Goal: Task Accomplishment & Management: Manage account settings

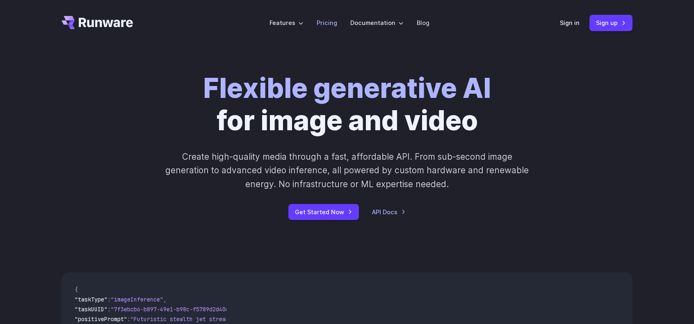
click at [326, 22] on link "Pricing" at bounding box center [327, 22] width 21 height 9
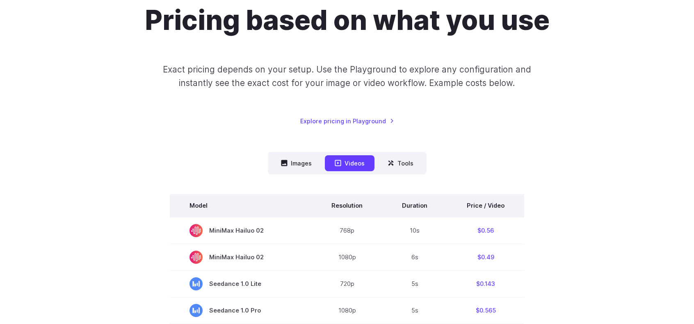
scroll to position [123, 0]
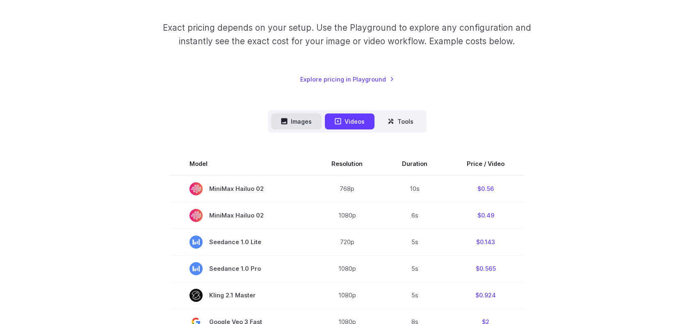
click at [317, 118] on button "Images" at bounding box center [296, 122] width 50 height 16
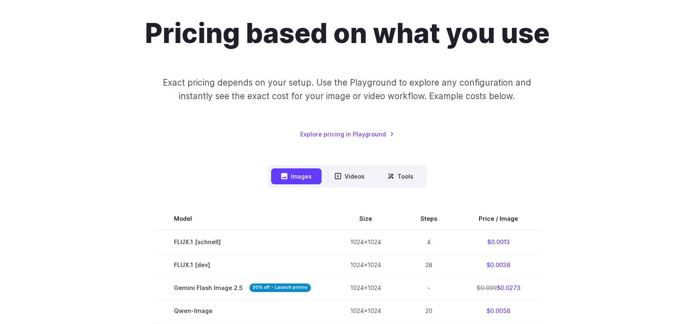
scroll to position [82, 0]
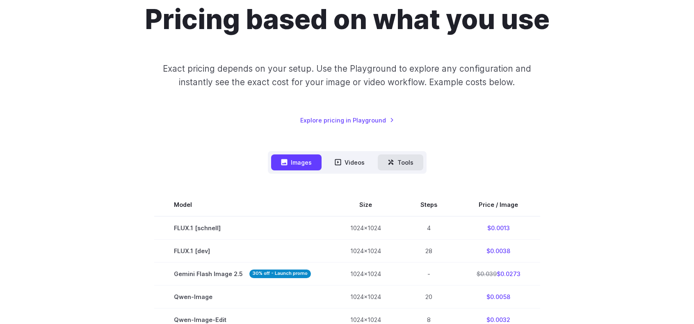
click at [406, 155] on button "Tools" at bounding box center [401, 163] width 46 height 16
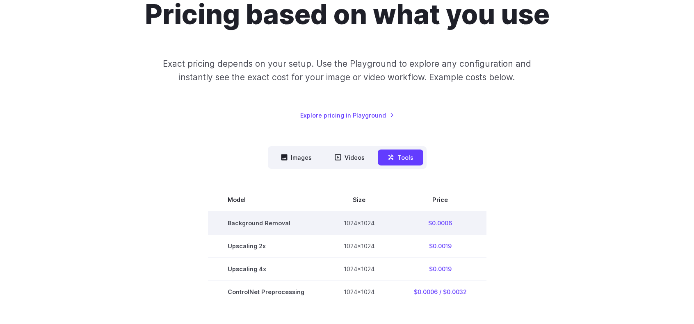
scroll to position [0, 0]
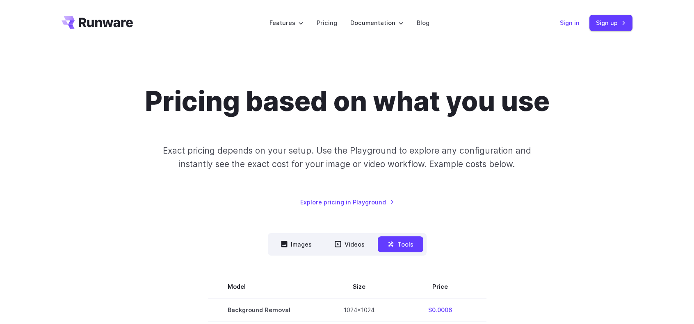
click at [564, 23] on link "Sign in" at bounding box center [570, 22] width 20 height 9
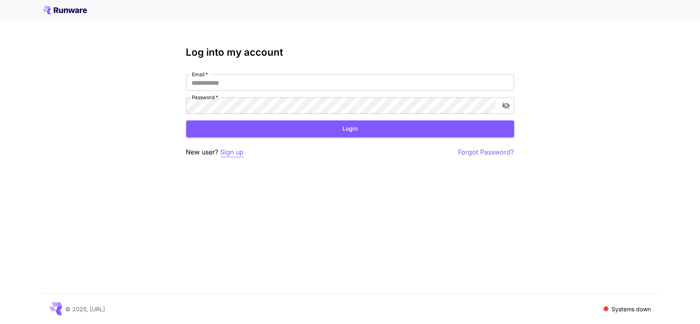
click at [235, 150] on p "Sign up" at bounding box center [232, 152] width 23 height 10
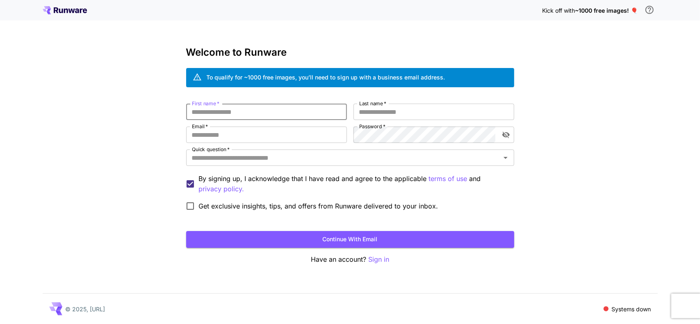
click at [255, 109] on input "First name   *" at bounding box center [266, 112] width 161 height 16
type input "******"
click at [367, 108] on input "Last name   *" at bounding box center [433, 112] width 161 height 16
type input "*******"
click at [258, 137] on input "Email   *" at bounding box center [266, 135] width 161 height 16
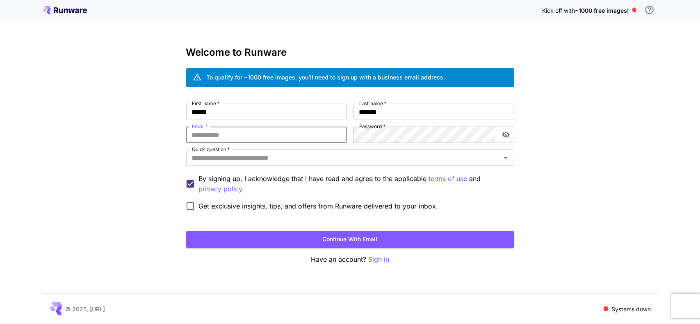
type input "**********"
click at [352, 238] on button "Continue with email" at bounding box center [350, 239] width 328 height 17
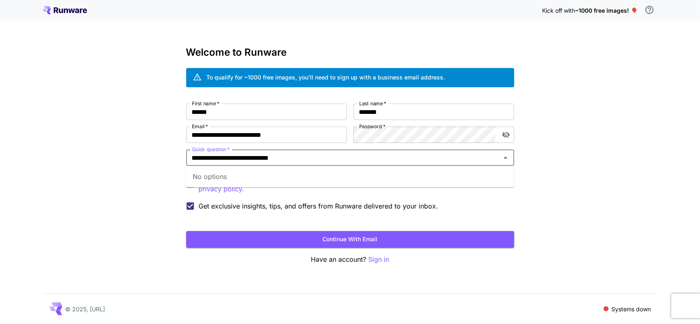
type input "**********"
click at [156, 160] on div "**********" at bounding box center [350, 162] width 700 height 324
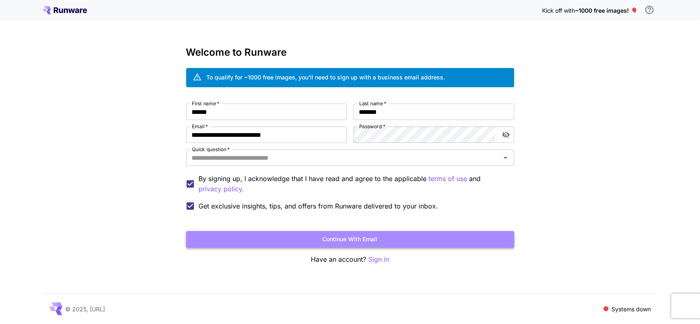
click at [367, 236] on button "Continue with email" at bounding box center [350, 239] width 328 height 17
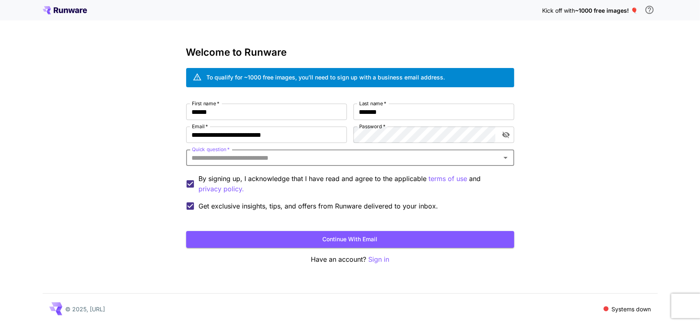
click at [507, 157] on icon "Open" at bounding box center [506, 158] width 4 height 2
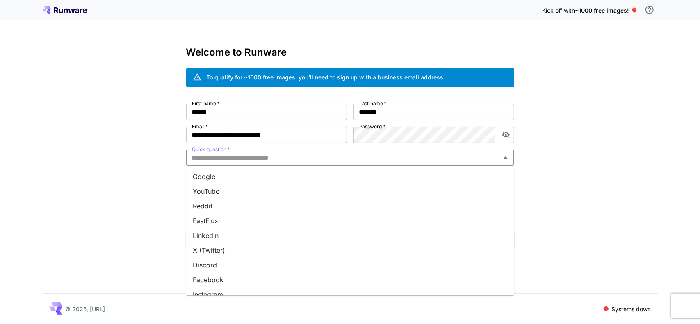
click at [255, 180] on li "Google" at bounding box center [350, 176] width 328 height 15
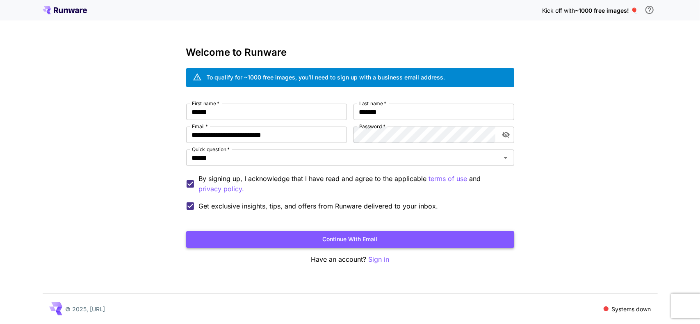
click at [374, 238] on button "Continue with email" at bounding box center [350, 239] width 328 height 17
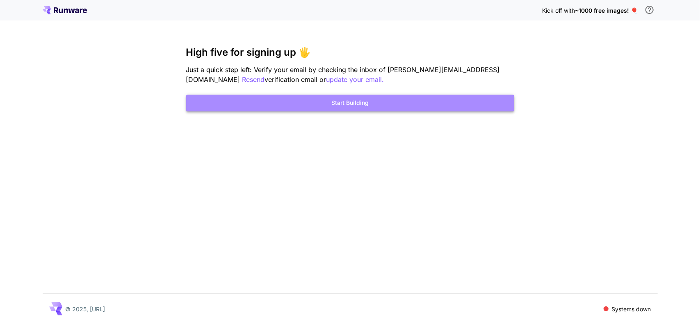
click at [358, 102] on button "Start Building" at bounding box center [350, 103] width 328 height 17
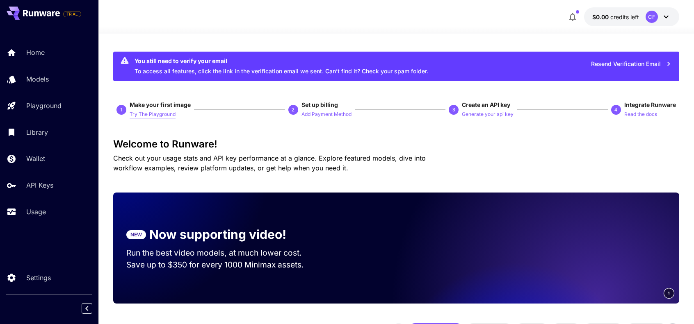
click at [155, 113] on p "Try The Playground" at bounding box center [153, 115] width 46 height 8
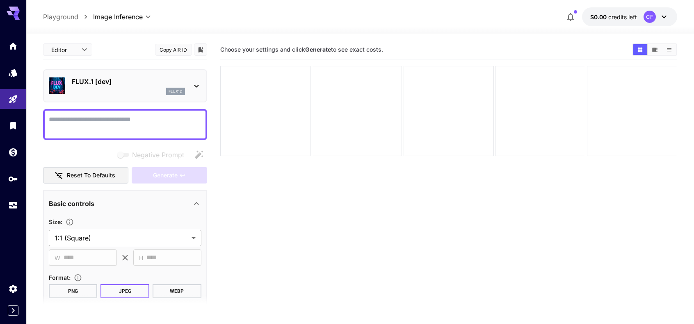
click at [75, 16] on p "Playground" at bounding box center [60, 17] width 35 height 10
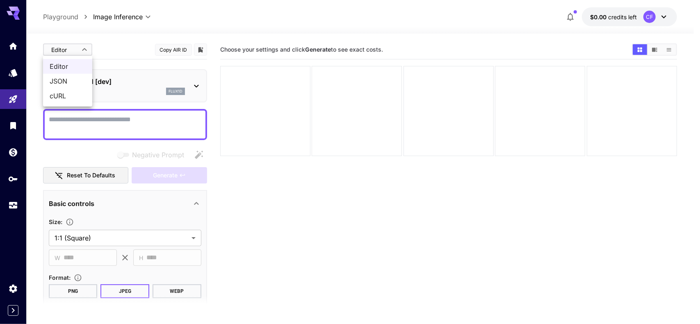
click at [85, 50] on body "**********" at bounding box center [350, 194] width 700 height 389
click at [85, 50] on div at bounding box center [350, 162] width 700 height 324
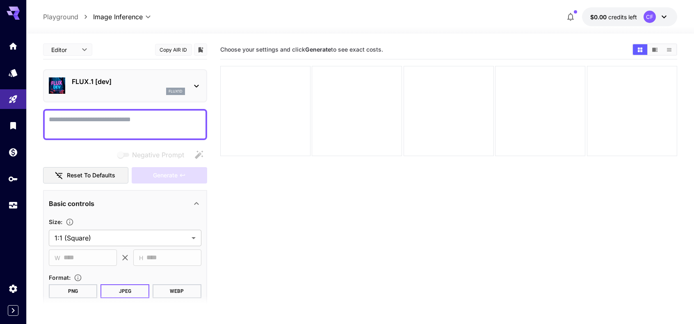
click at [198, 84] on icon at bounding box center [197, 86] width 10 height 10
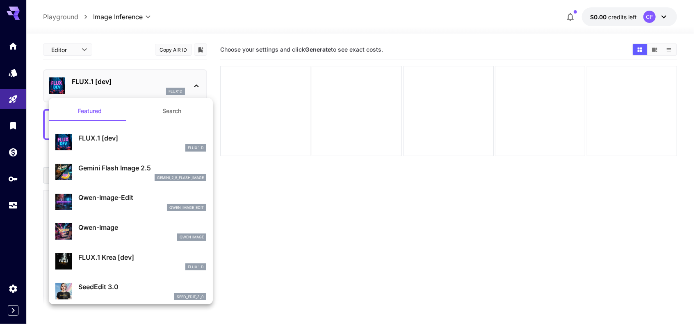
click at [198, 84] on div at bounding box center [350, 162] width 700 height 324
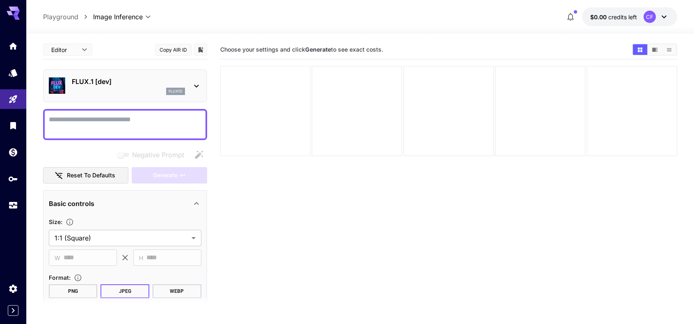
click at [268, 114] on div at bounding box center [265, 111] width 90 height 90
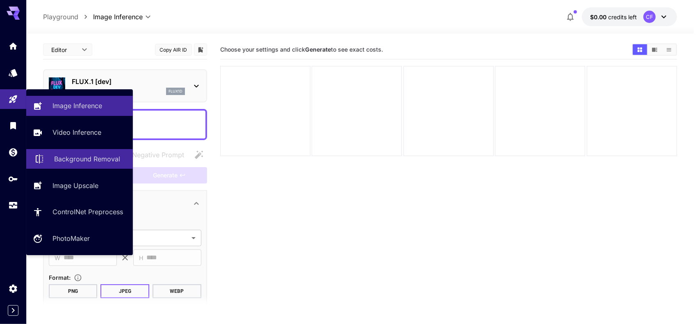
click at [75, 158] on p "Background Removal" at bounding box center [87, 159] width 66 height 10
type input "**********"
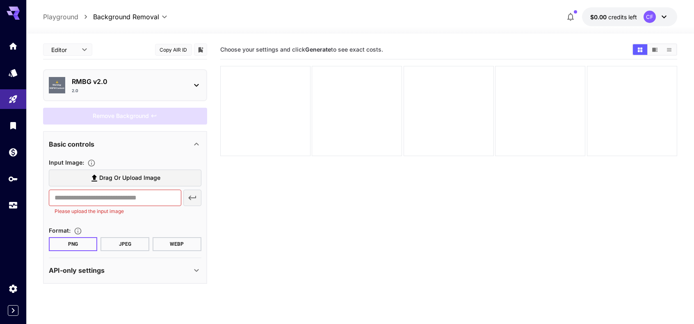
click at [141, 174] on span "Drag or upload image" at bounding box center [129, 178] width 61 height 10
click at [0, 0] on input "Drag or upload image" at bounding box center [0, 0] width 0 height 0
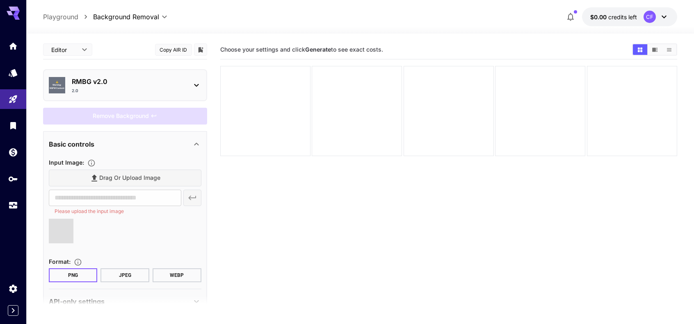
type input "**********"
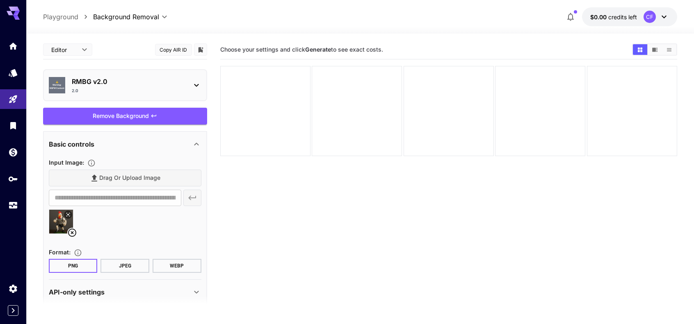
click at [173, 265] on button "WEBP" at bounding box center [177, 266] width 49 height 14
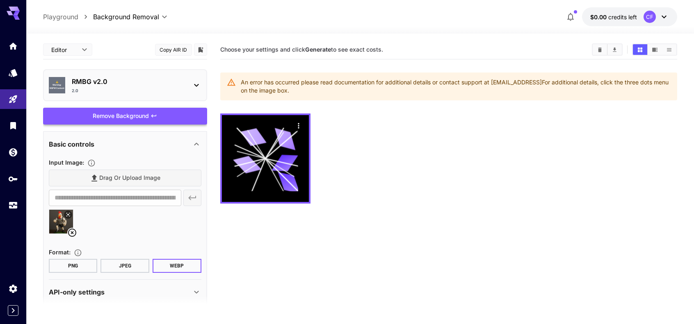
click at [75, 267] on button "PNG" at bounding box center [73, 266] width 49 height 14
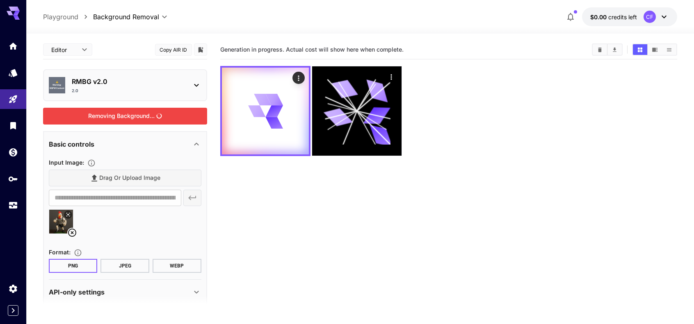
click at [147, 116] on div "Removing Background..." at bounding box center [125, 116] width 164 height 17
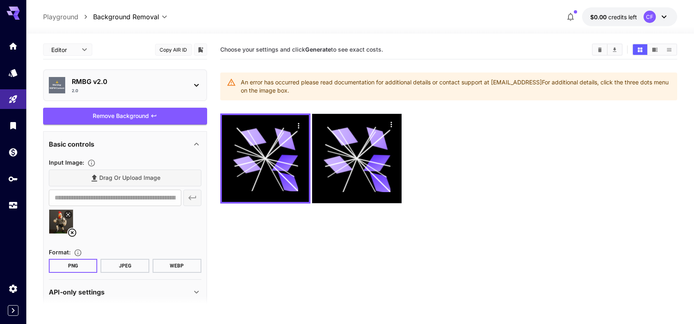
click at [664, 16] on icon at bounding box center [664, 17] width 10 height 10
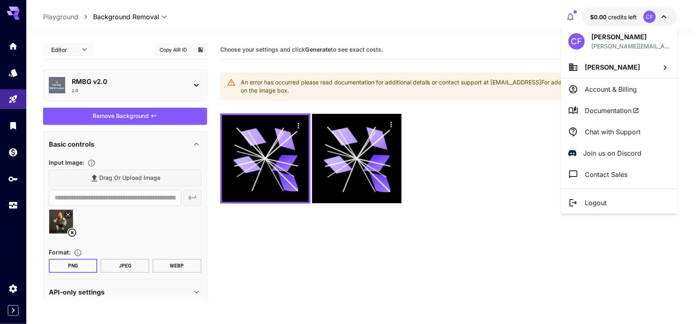
click at [610, 88] on p "Account & Billing" at bounding box center [611, 89] width 52 height 10
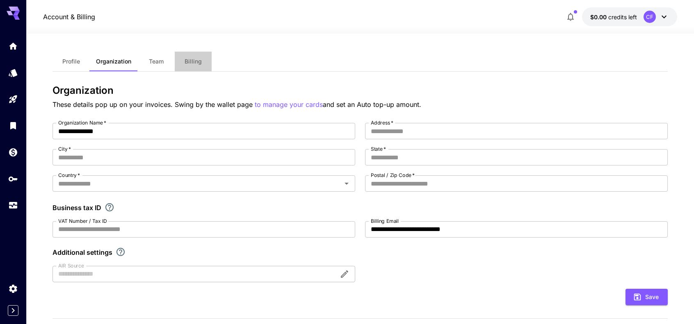
click at [197, 57] on button "Billing" at bounding box center [193, 62] width 37 height 20
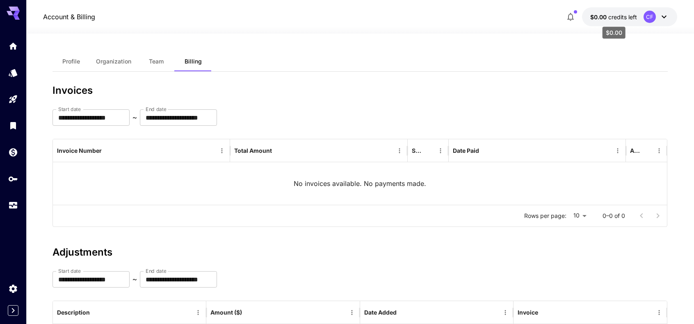
click at [609, 16] on span "credits left" at bounding box center [622, 17] width 29 height 7
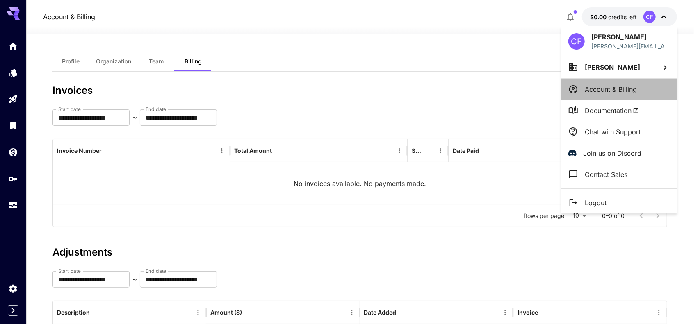
click at [600, 87] on p "Account & Billing" at bounding box center [611, 89] width 52 height 10
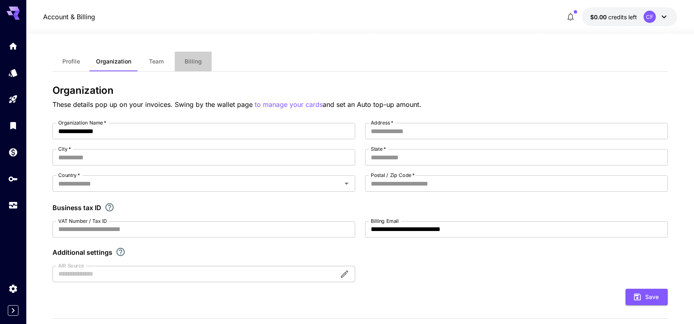
click at [191, 59] on span "Billing" at bounding box center [193, 61] width 17 height 7
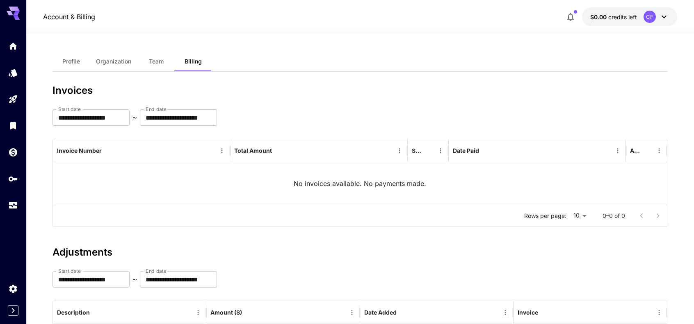
click at [77, 60] on span "Profile" at bounding box center [71, 61] width 18 height 7
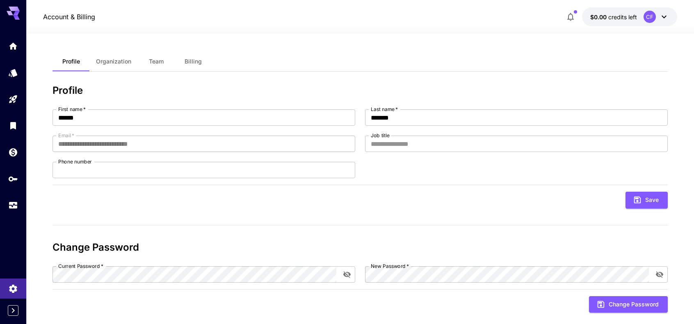
click at [121, 60] on span "Organization" at bounding box center [113, 61] width 35 height 7
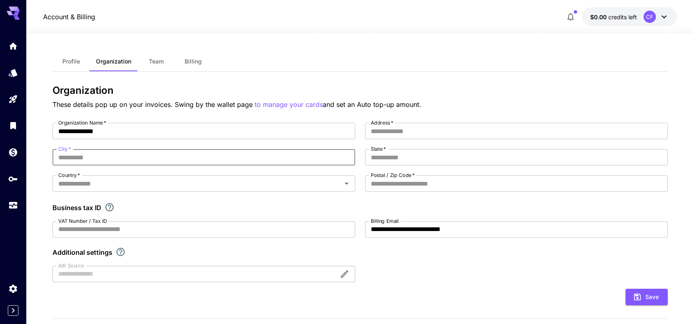
click at [93, 156] on input "City   *" at bounding box center [203, 157] width 303 height 16
type input "**********"
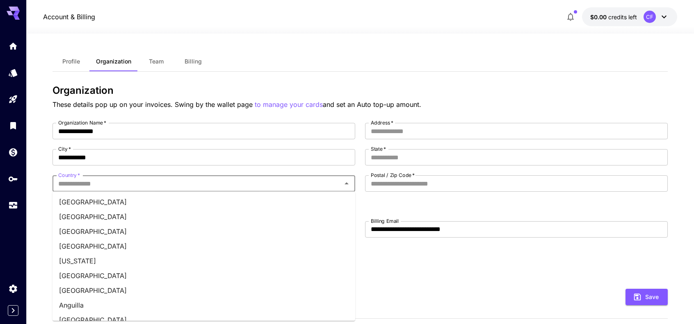
click at [89, 180] on input "Country   *" at bounding box center [197, 183] width 284 height 11
type input "*"
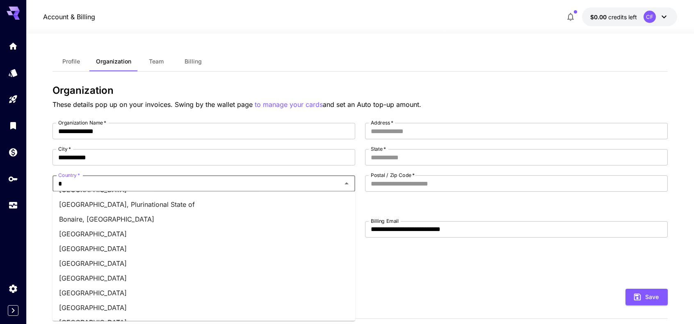
scroll to position [205, 0]
click at [89, 277] on li "Brazil" at bounding box center [203, 277] width 303 height 15
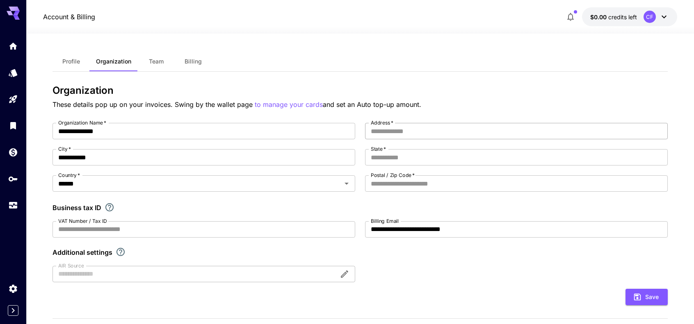
click at [402, 132] on input "Address   *" at bounding box center [516, 131] width 303 height 16
type input "**********"
click at [390, 157] on input "State   *" at bounding box center [516, 157] width 303 height 16
type input "*****"
click at [387, 183] on input "Postal / Zip Code   *" at bounding box center [516, 184] width 303 height 16
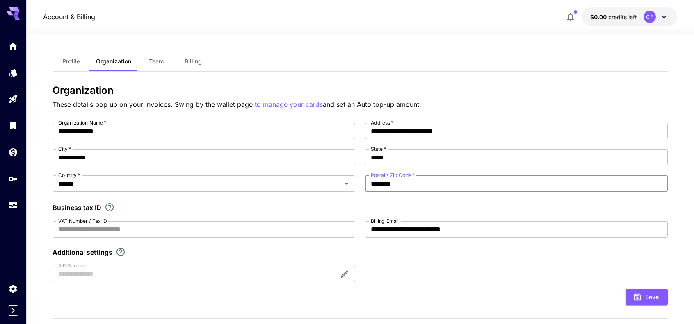
type input "********"
click at [445, 263] on div "**********" at bounding box center [359, 203] width 615 height 160
click at [646, 297] on button "Save" at bounding box center [646, 297] width 42 height 17
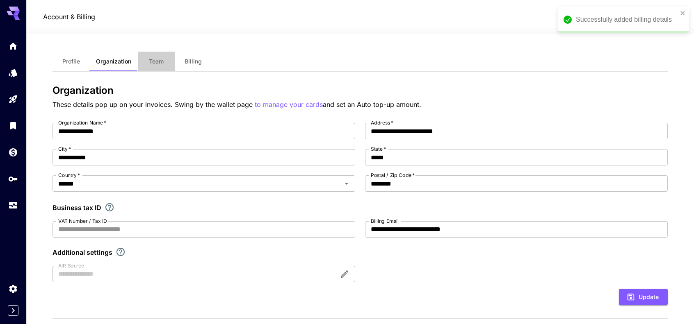
click at [150, 62] on span "Team" at bounding box center [156, 61] width 15 height 7
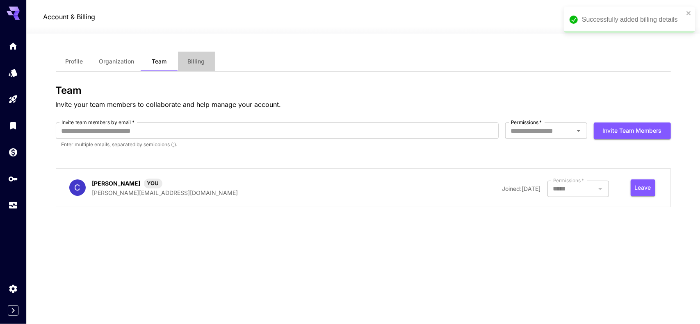
click at [198, 61] on span "Billing" at bounding box center [196, 61] width 17 height 7
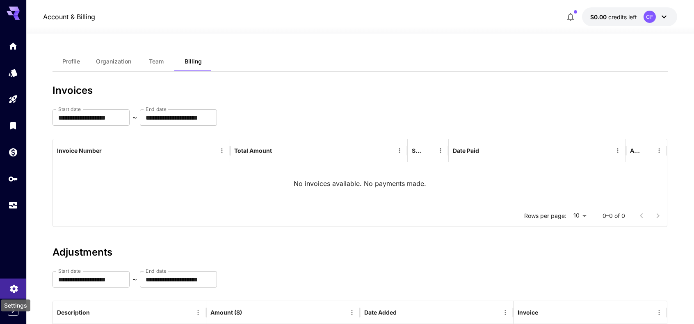
click at [16, 285] on icon "Settings" at bounding box center [14, 288] width 8 height 8
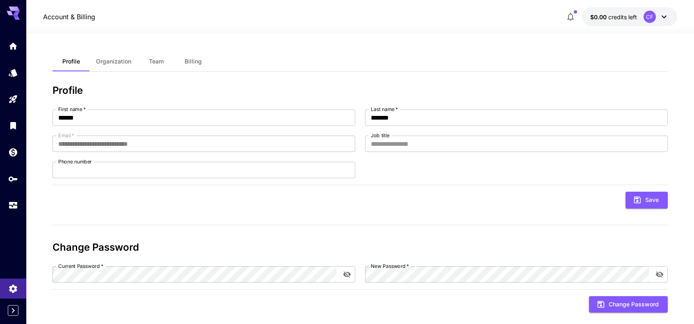
click at [196, 58] on span "Billing" at bounding box center [193, 61] width 17 height 7
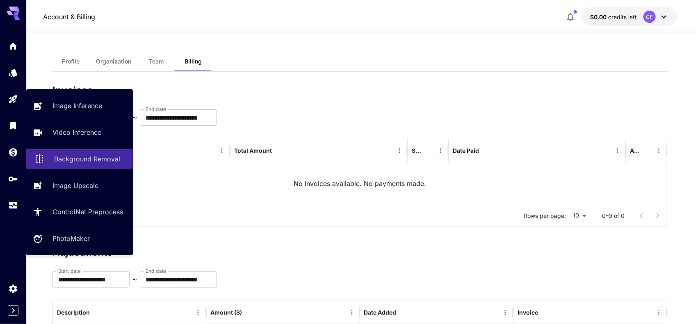
click at [83, 159] on p "Background Removal" at bounding box center [87, 159] width 66 height 10
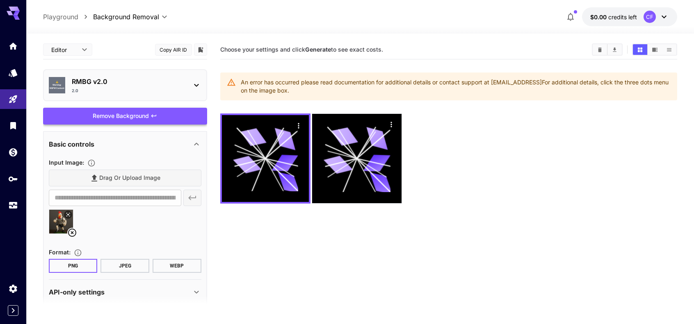
click at [144, 115] on div "Remove Background" at bounding box center [125, 116] width 164 height 17
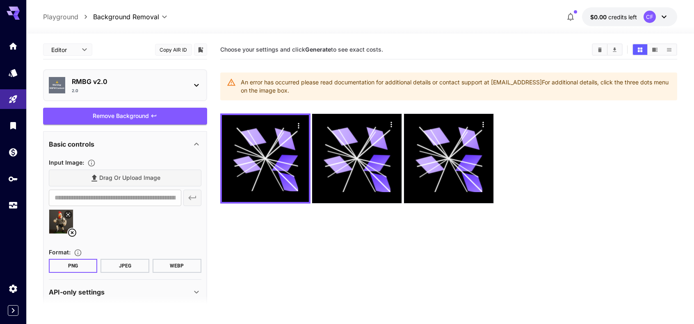
scroll to position [10, 0]
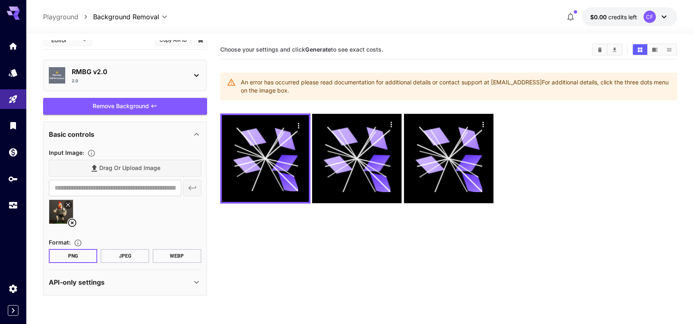
click at [197, 280] on icon at bounding box center [197, 283] width 10 height 10
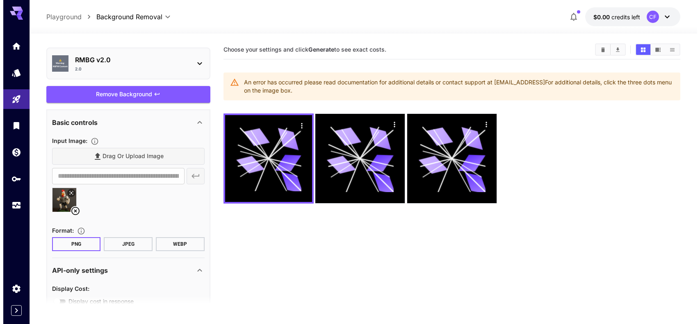
scroll to position [0, 0]
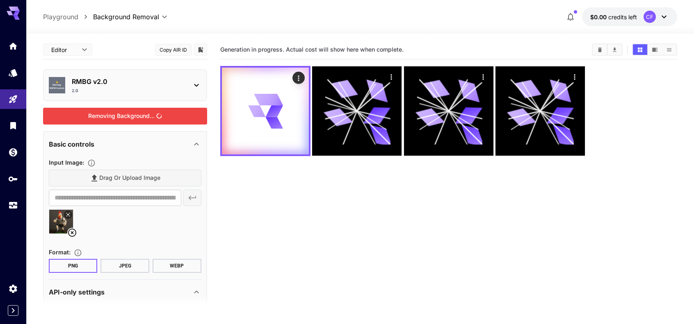
click at [144, 117] on div "Removing Background..." at bounding box center [125, 116] width 164 height 17
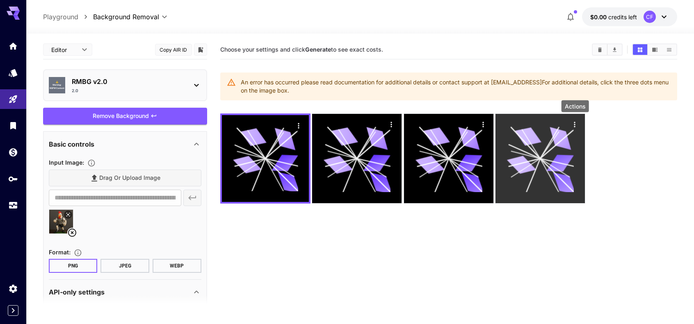
click at [576, 123] on icon "Actions" at bounding box center [575, 125] width 8 height 8
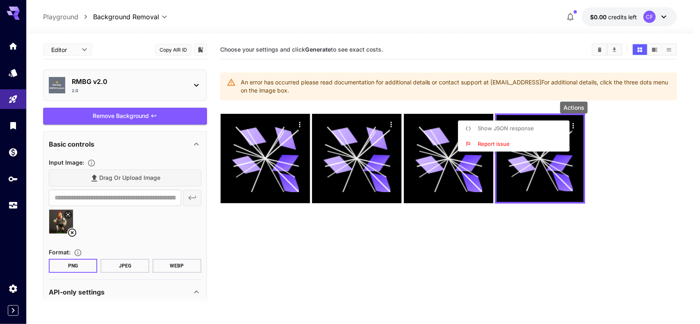
click at [489, 239] on div at bounding box center [350, 162] width 700 height 324
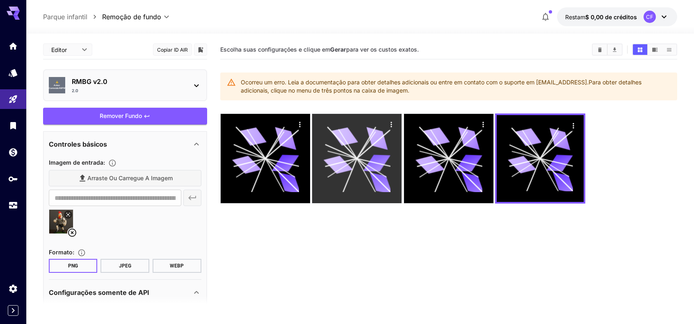
click at [392, 121] on icon "Ações" at bounding box center [392, 125] width 8 height 8
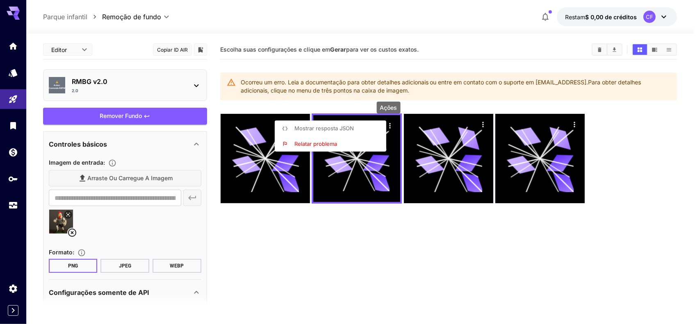
click at [339, 141] on li "Relatar problema" at bounding box center [333, 145] width 116 height 16
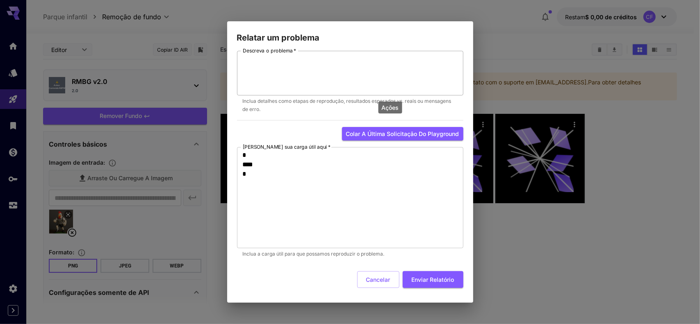
click at [292, 71] on textarea "Descreva o problema   *" at bounding box center [350, 73] width 215 height 38
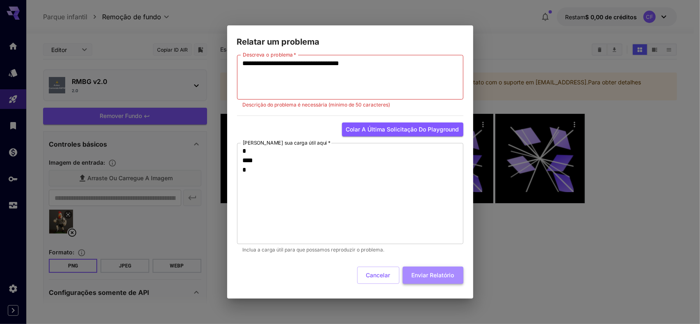
click at [437, 278] on font "Enviar relatório" at bounding box center [433, 275] width 43 height 7
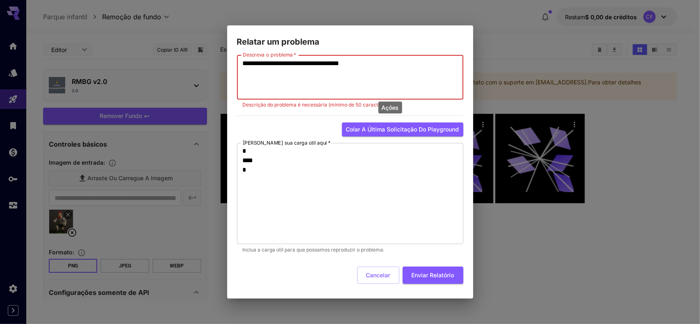
click at [412, 66] on textarea "**********" at bounding box center [350, 78] width 215 height 38
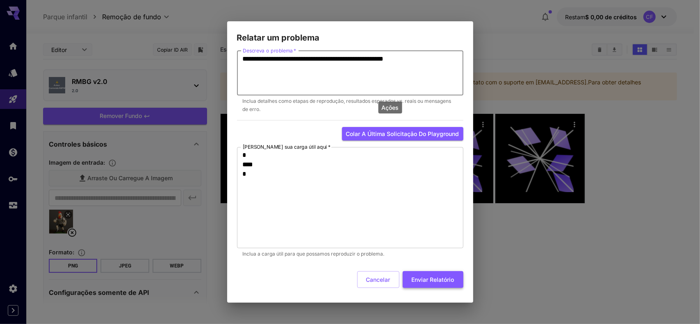
type textarea "**********"
click at [430, 283] on font "Enviar relatório" at bounding box center [433, 279] width 43 height 7
click at [439, 278] on font "Enviar relatório" at bounding box center [433, 279] width 43 height 7
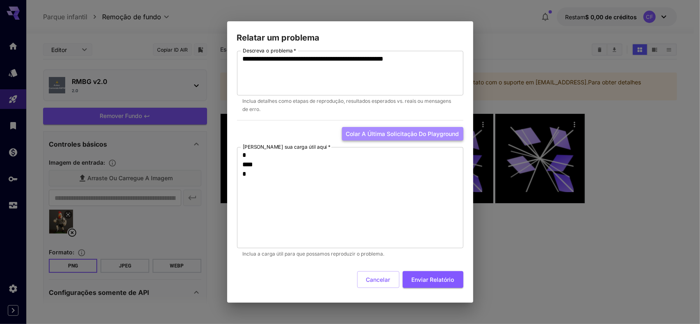
click at [399, 133] on font "Colar a última solicitação do playground" at bounding box center [402, 133] width 113 height 7
type textarea "**********"
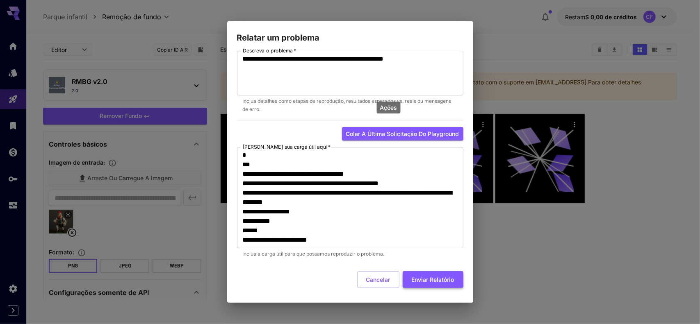
click at [427, 283] on font "Enviar relatório" at bounding box center [433, 280] width 43 height 10
click at [431, 279] on font "Enviar relatório" at bounding box center [433, 279] width 43 height 7
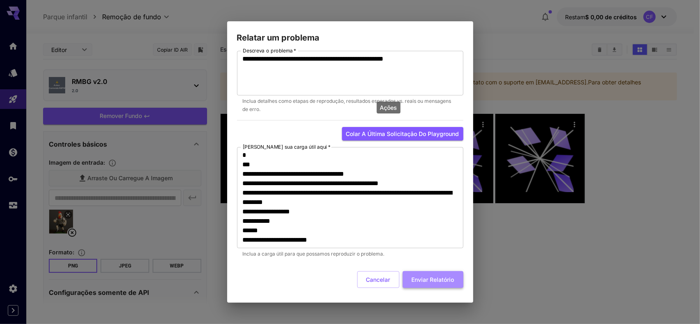
click at [431, 279] on font "Enviar relatório" at bounding box center [433, 279] width 43 height 7
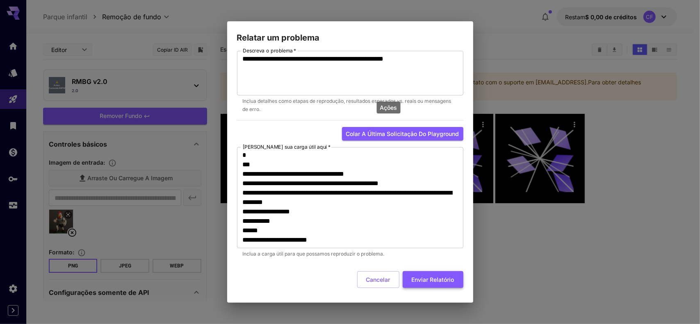
click at [431, 279] on font "Enviar relatório" at bounding box center [433, 279] width 43 height 7
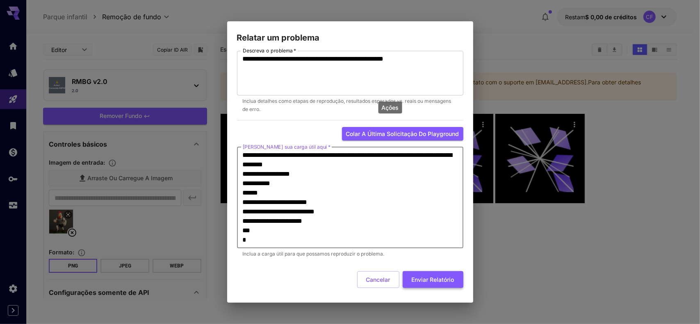
click at [431, 282] on font "Enviar relatório" at bounding box center [433, 279] width 43 height 7
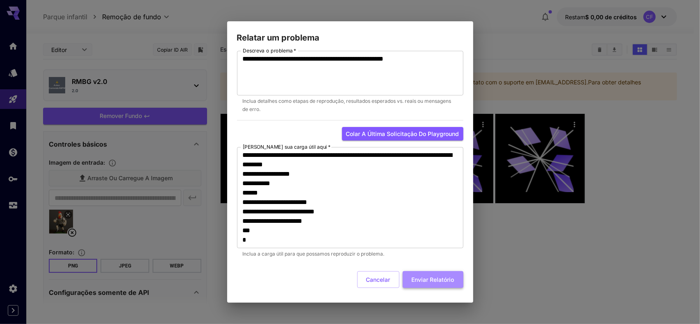
click at [431, 282] on font "Enviar relatório" at bounding box center [433, 279] width 43 height 7
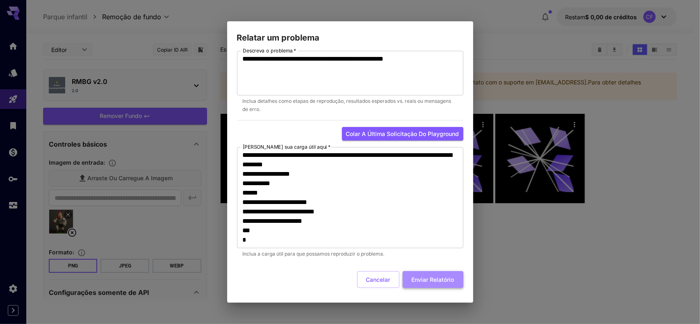
click at [431, 282] on font "Enviar relatório" at bounding box center [433, 279] width 43 height 7
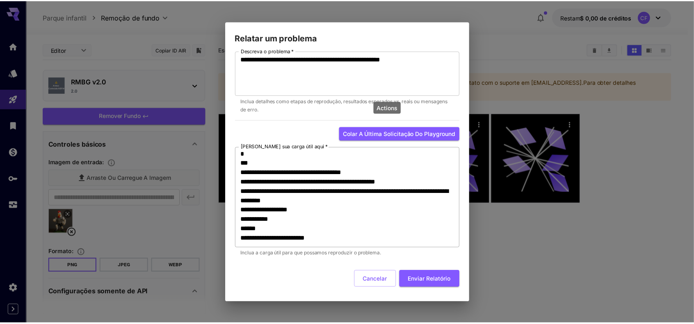
scroll to position [0, 0]
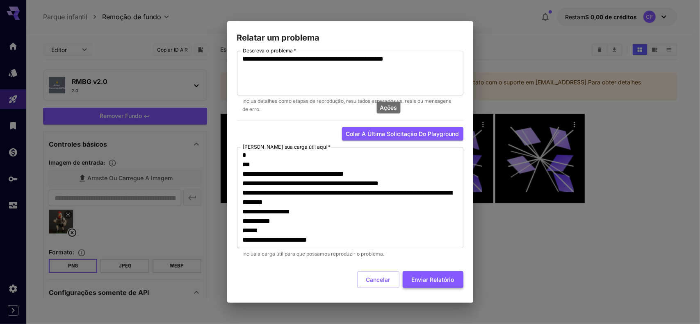
click at [431, 280] on font "Enviar relatório" at bounding box center [433, 279] width 43 height 7
click at [429, 277] on font "Enviar relatório" at bounding box center [433, 279] width 43 height 7
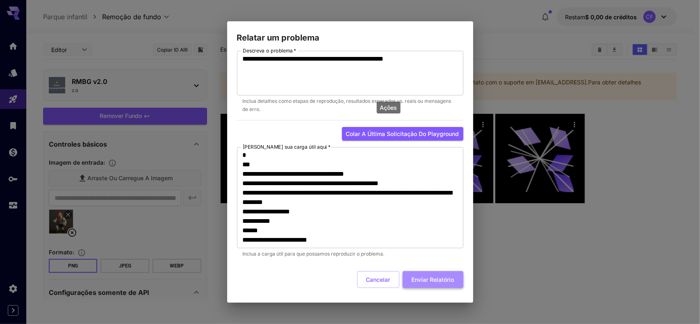
click at [429, 277] on font "Enviar relatório" at bounding box center [433, 279] width 43 height 7
click at [370, 277] on font "Cancelar" at bounding box center [378, 279] width 24 height 7
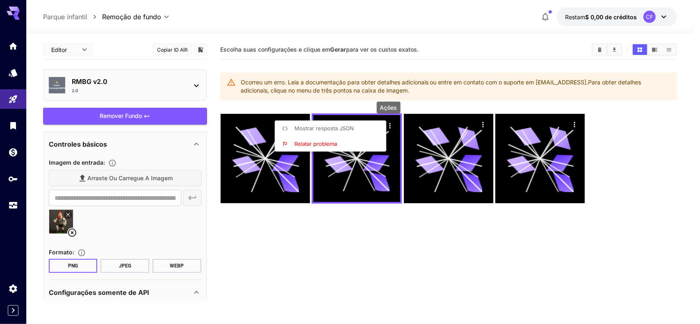
click at [303, 239] on div at bounding box center [350, 162] width 700 height 324
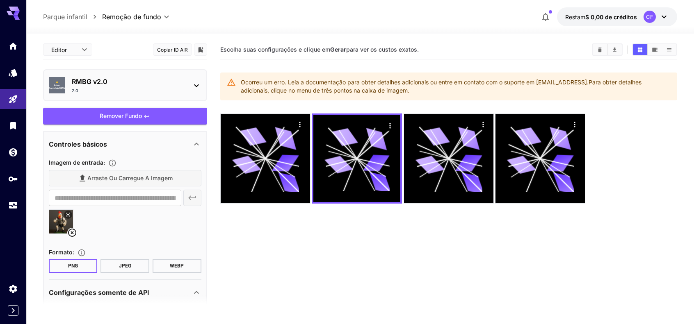
click at [195, 82] on icon at bounding box center [197, 86] width 10 height 10
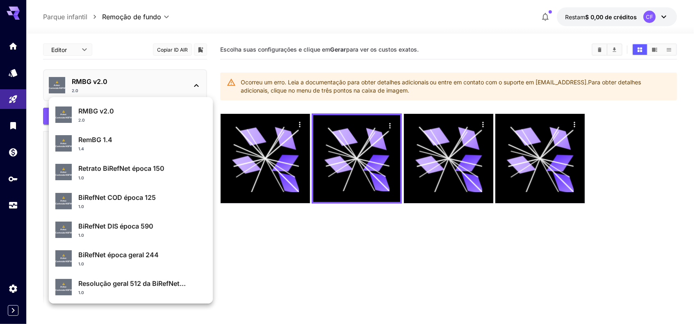
click at [297, 274] on div at bounding box center [350, 162] width 700 height 324
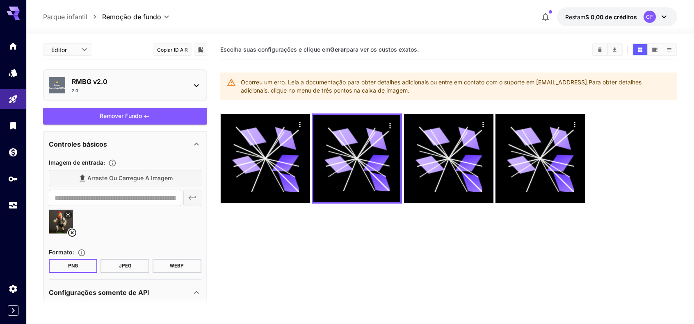
click at [122, 263] on font "JPEG" at bounding box center [125, 266] width 12 height 6
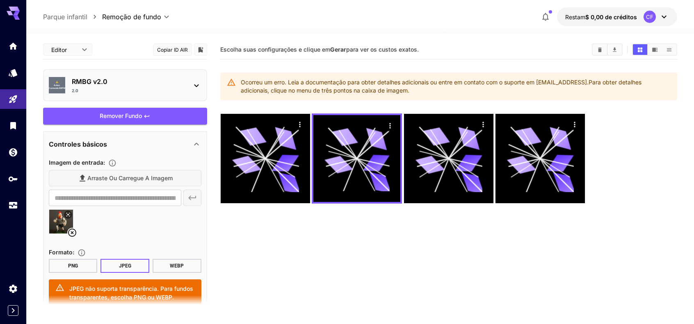
click at [77, 263] on font "PNG" at bounding box center [73, 266] width 10 height 6
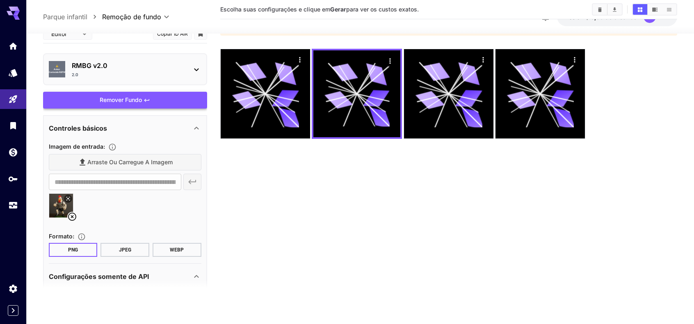
click at [136, 92] on div "Remover fundo" at bounding box center [125, 100] width 164 height 17
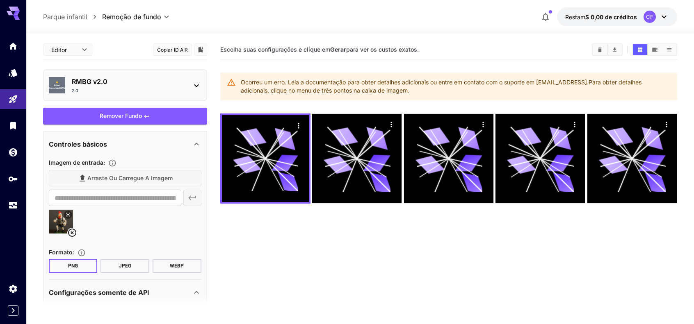
click at [546, 14] on icon "button" at bounding box center [545, 17] width 7 height 8
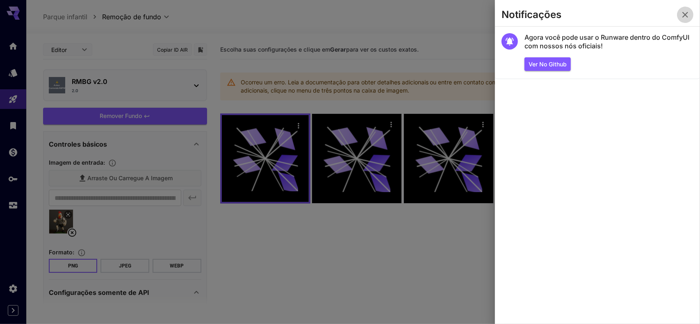
click at [684, 12] on icon "button" at bounding box center [685, 15] width 10 height 10
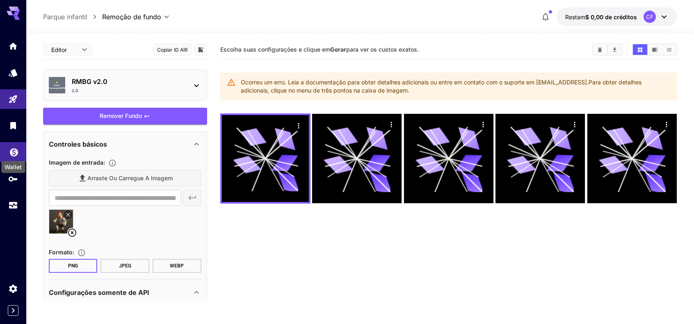
click at [16, 150] on icon "Carteira" at bounding box center [14, 150] width 8 height 8
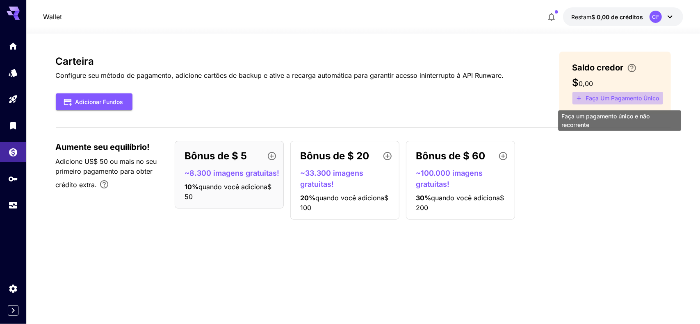
click at [603, 98] on font "Faça um pagamento único" at bounding box center [622, 98] width 73 height 7
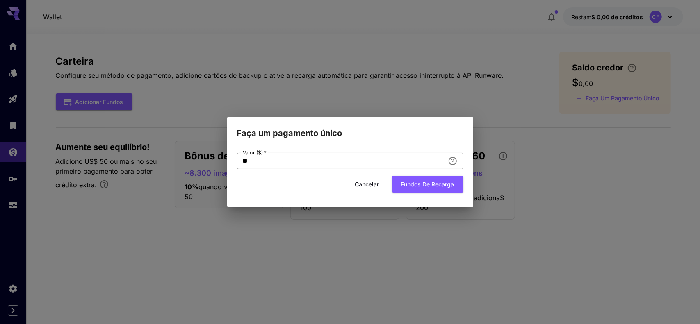
click at [316, 164] on input "**" at bounding box center [341, 161] width 208 height 16
type input "*"
click at [420, 185] on font "Fundos de recarga" at bounding box center [427, 184] width 53 height 7
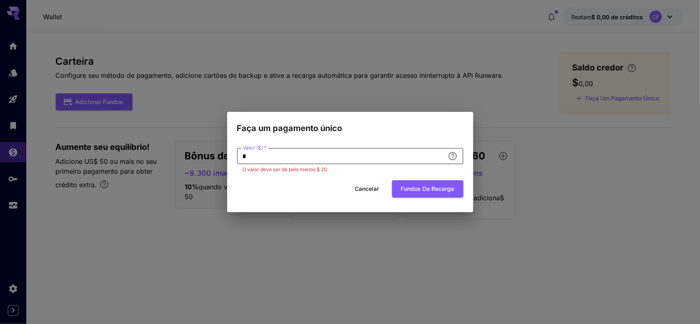
drag, startPoint x: 266, startPoint y: 155, endPoint x: 230, endPoint y: 158, distance: 36.2
click at [230, 158] on div "Valor ($)   * * Valor ($)   * O valor deve ser de pelo menos $ 20 Cancelar Fund…" at bounding box center [350, 173] width 246 height 77
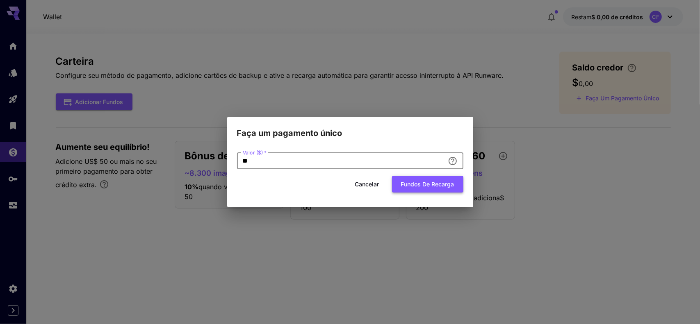
type input "**"
click at [416, 179] on font "Fundos de recarga" at bounding box center [427, 184] width 53 height 10
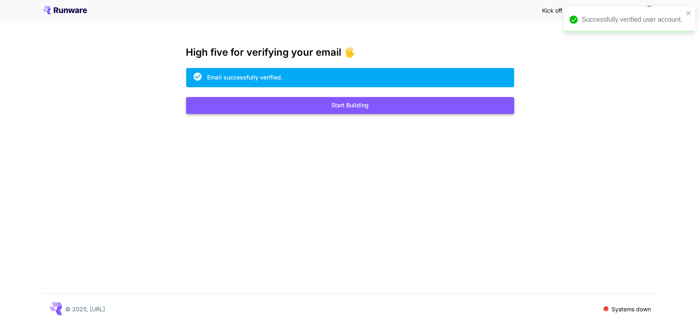
click at [357, 106] on button "Start Building" at bounding box center [350, 105] width 328 height 17
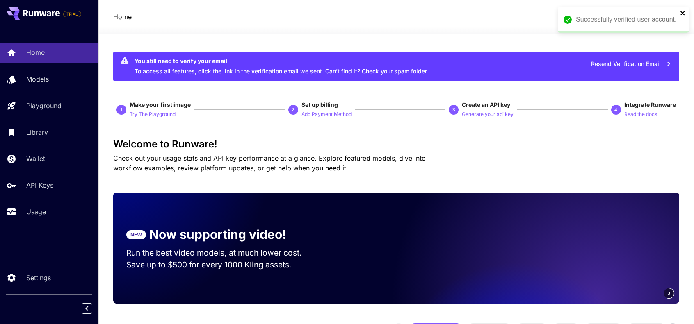
click at [683, 12] on icon "close" at bounding box center [683, 13] width 6 height 7
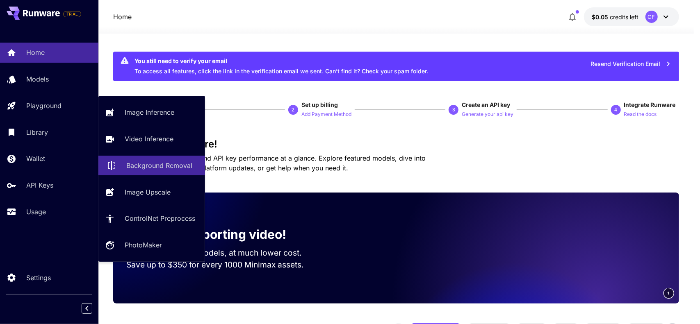
click at [156, 164] on p "Background Removal" at bounding box center [159, 166] width 66 height 10
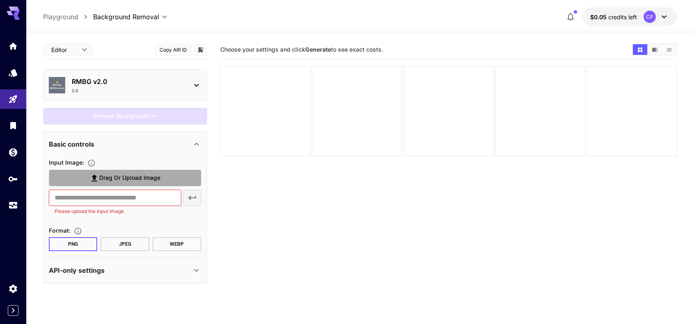
click at [117, 175] on span "Drag or upload image" at bounding box center [129, 178] width 61 height 10
click at [0, 0] on input "Drag or upload image" at bounding box center [0, 0] width 0 height 0
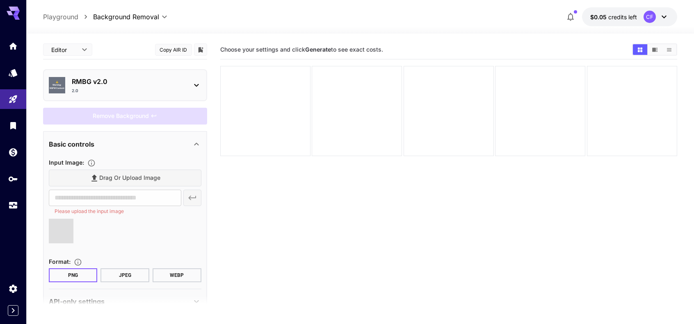
type input "**********"
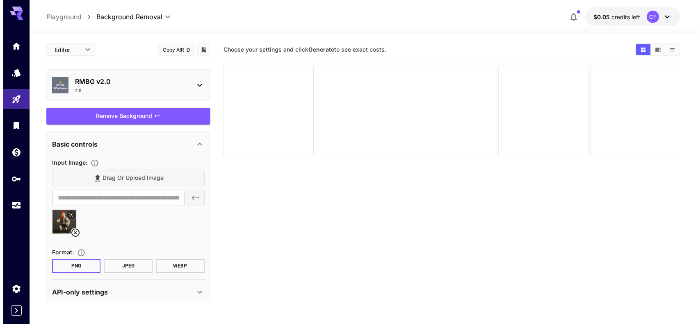
scroll to position [10, 0]
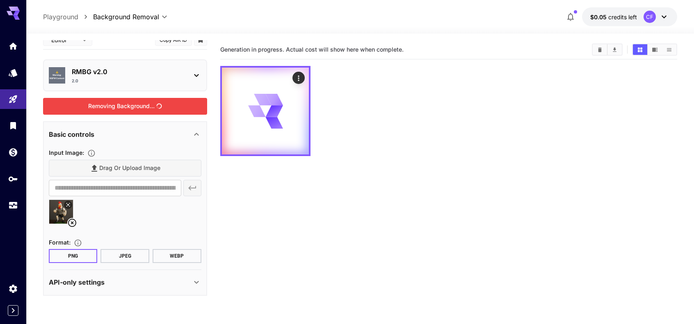
click at [146, 105] on div "Removing Background..." at bounding box center [125, 106] width 164 height 17
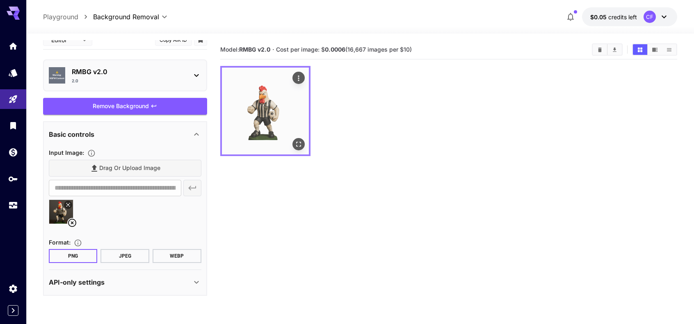
click at [272, 117] on img at bounding box center [265, 111] width 87 height 87
click at [301, 144] on icon "Open in fullscreen" at bounding box center [298, 144] width 5 height 5
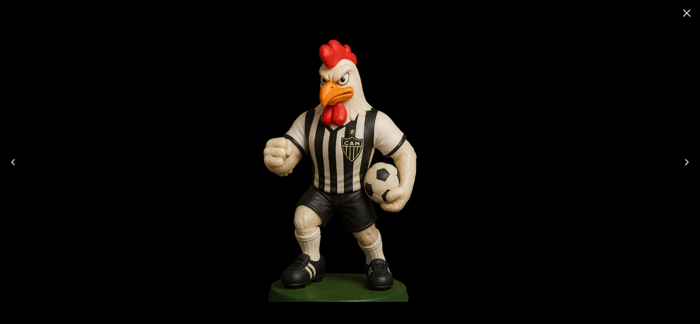
click at [686, 11] on icon "Close" at bounding box center [687, 13] width 8 height 8
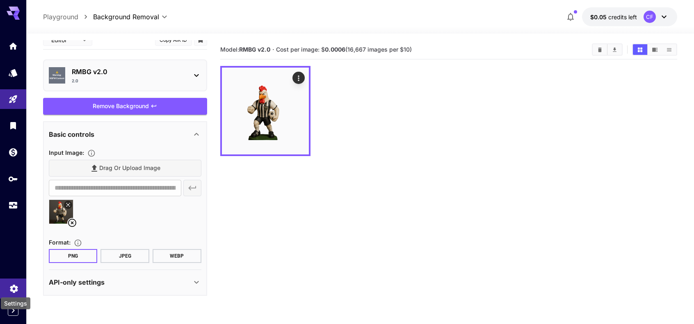
click at [10, 285] on icon "Settings" at bounding box center [14, 289] width 10 height 10
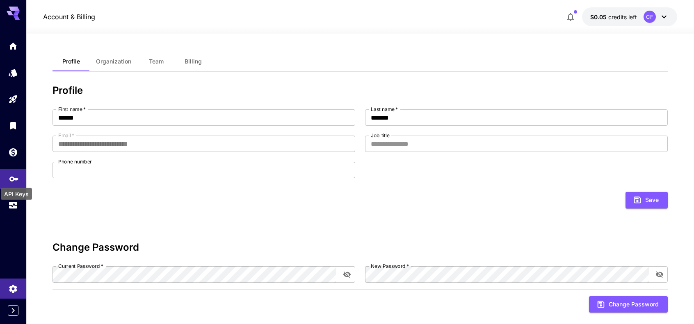
click at [13, 178] on icon "API Keys" at bounding box center [13, 176] width 9 height 5
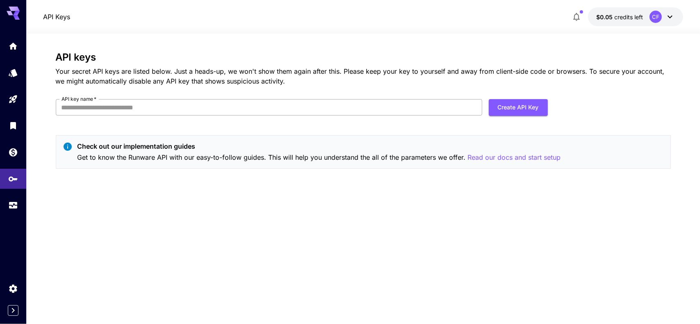
click at [160, 109] on input "API key name   *" at bounding box center [269, 107] width 426 height 16
type input "*"
type input "**********"
click at [509, 105] on button "Create API Key" at bounding box center [518, 107] width 59 height 17
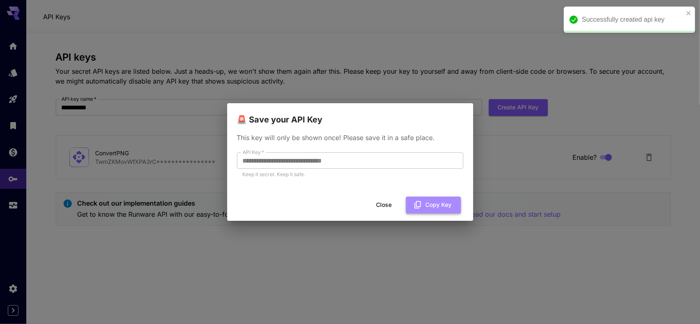
click at [434, 208] on button "Copy Key" at bounding box center [433, 205] width 55 height 17
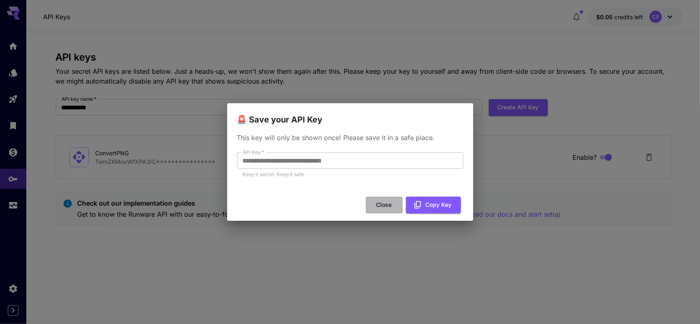
click at [384, 202] on button "Close" at bounding box center [384, 205] width 37 height 17
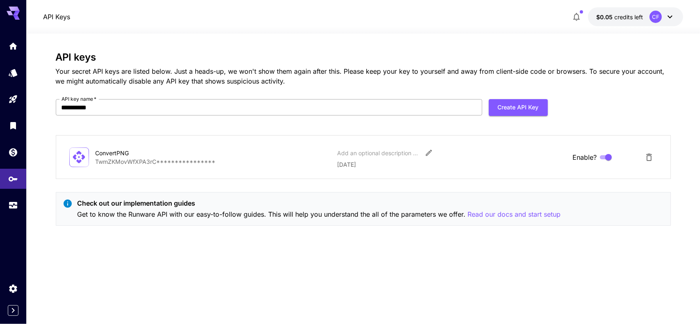
click at [169, 107] on input "**********" at bounding box center [269, 107] width 426 height 16
click at [428, 273] on div "**********" at bounding box center [363, 179] width 615 height 255
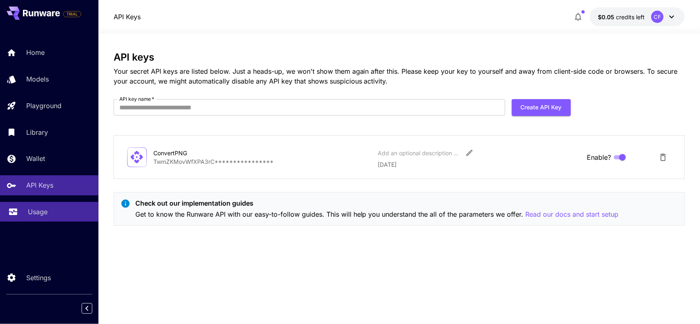
click at [46, 214] on p "Usage" at bounding box center [38, 212] width 20 height 10
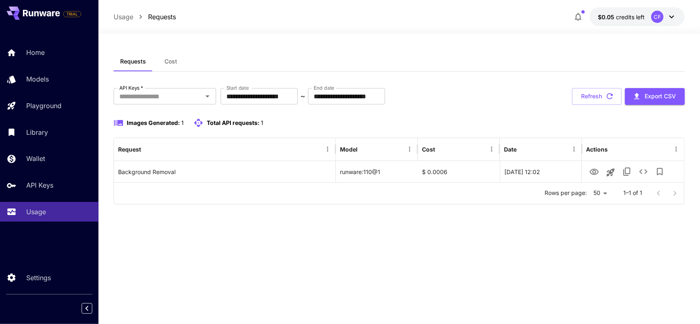
click at [170, 55] on button "Cost" at bounding box center [171, 62] width 37 height 20
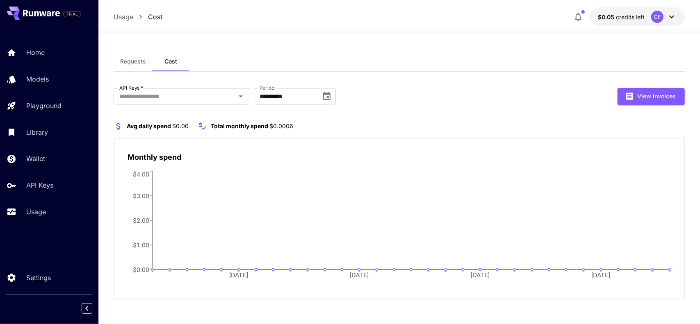
click at [136, 59] on span "Requests" at bounding box center [133, 61] width 26 height 7
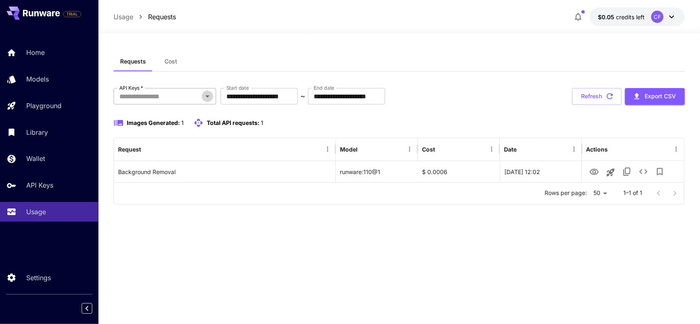
click at [210, 98] on icon "Open" at bounding box center [208, 96] width 10 height 10
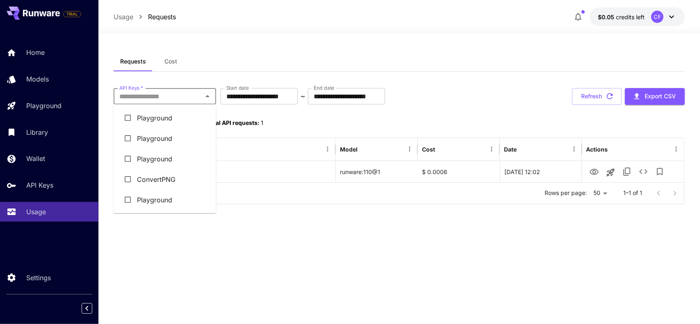
click at [276, 211] on div "**********" at bounding box center [400, 179] width 572 height 255
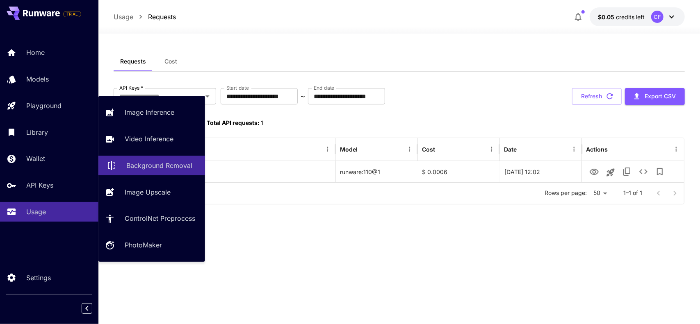
click at [153, 164] on p "Background Removal" at bounding box center [159, 166] width 66 height 10
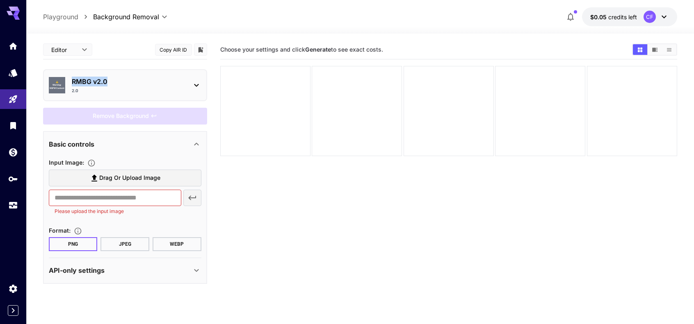
drag, startPoint x: 111, startPoint y: 81, endPoint x: 72, endPoint y: 82, distance: 39.0
click at [72, 82] on p "RMBG v2.0" at bounding box center [128, 82] width 113 height 10
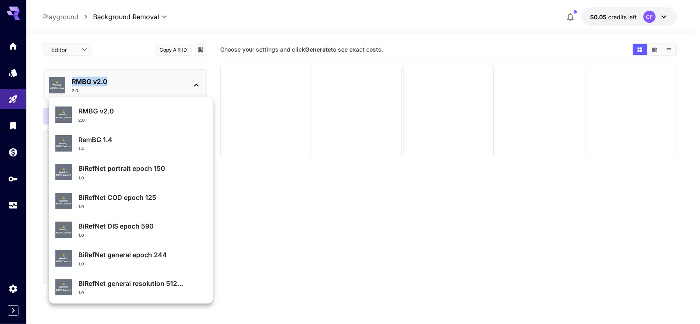
copy p "RMBG v2.0"
click at [339, 204] on div at bounding box center [350, 162] width 700 height 324
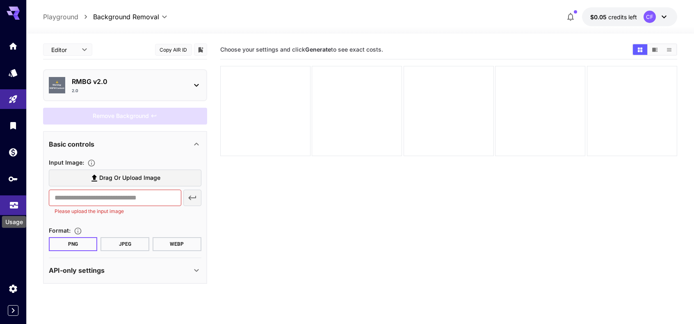
click at [14, 204] on icon "Usage" at bounding box center [14, 204] width 10 height 10
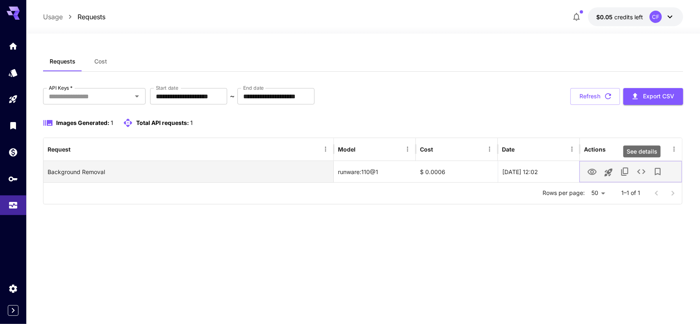
click at [643, 173] on icon "See details" at bounding box center [641, 171] width 8 height 5
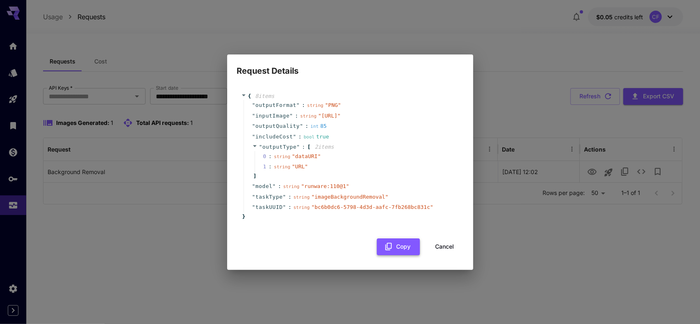
click at [404, 255] on button "Copy" at bounding box center [398, 247] width 43 height 17
click at [442, 255] on button "Cancel" at bounding box center [444, 247] width 37 height 17
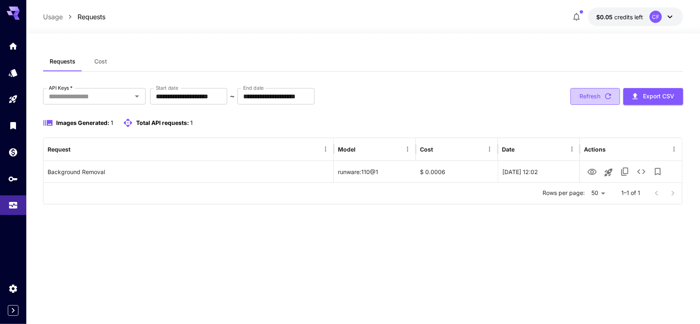
click at [597, 91] on button "Refresh" at bounding box center [595, 96] width 50 height 17
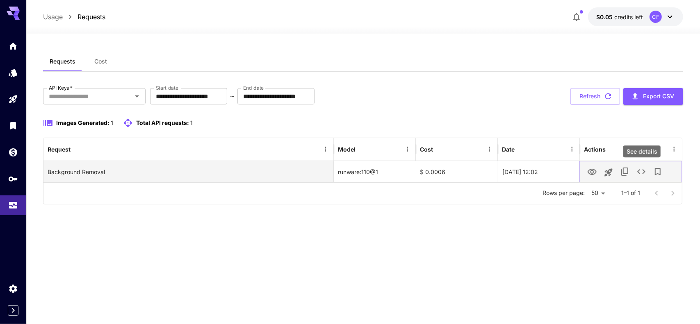
click at [643, 171] on icon "See details" at bounding box center [641, 172] width 10 height 10
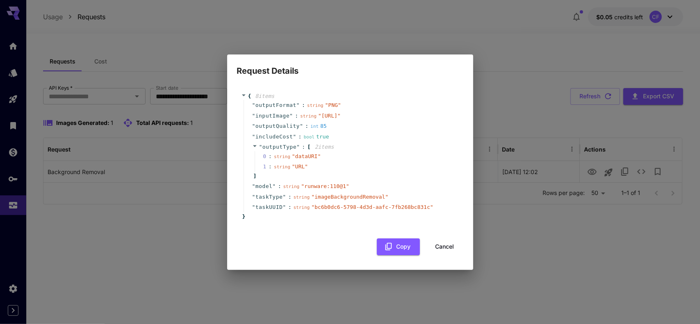
click at [438, 251] on button "Cancel" at bounding box center [444, 247] width 37 height 17
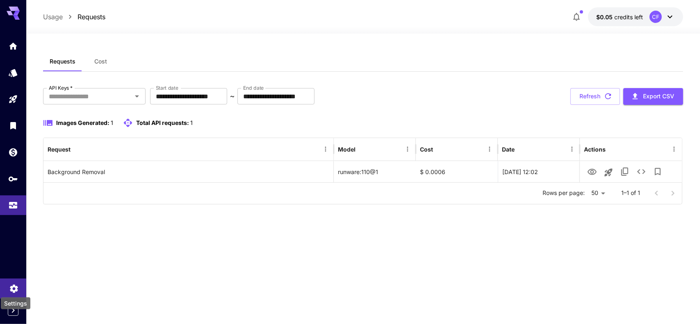
click at [14, 284] on icon "Settings" at bounding box center [14, 287] width 10 height 10
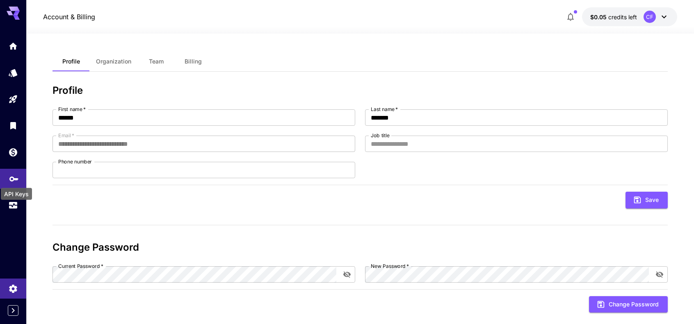
click at [14, 176] on icon "API Keys" at bounding box center [14, 178] width 10 height 10
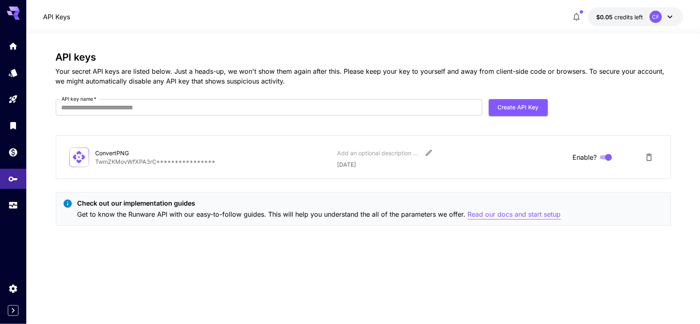
click at [516, 216] on p "Read our docs and start setup" at bounding box center [514, 215] width 93 height 10
click at [14, 199] on link at bounding box center [13, 206] width 26 height 20
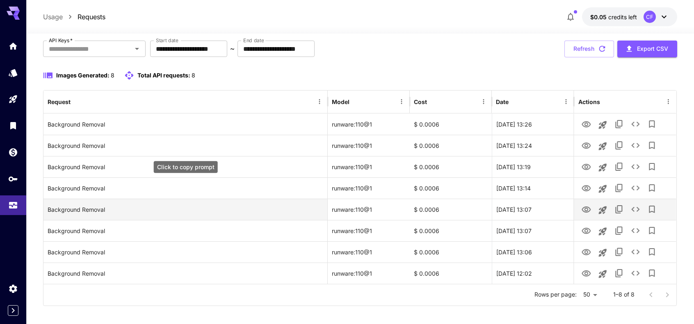
scroll to position [53, 0]
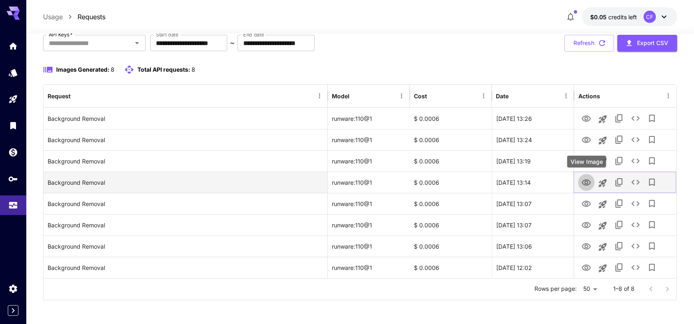
click at [587, 181] on icon "View Image" at bounding box center [586, 183] width 9 height 6
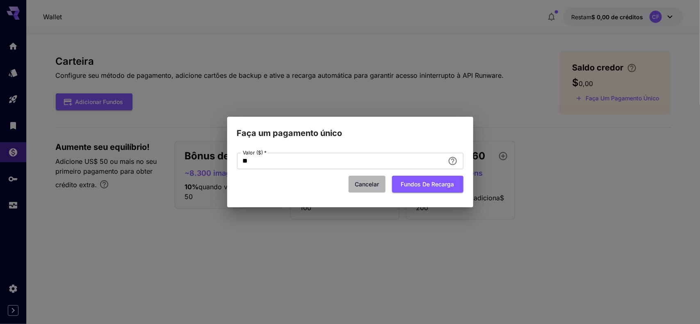
click at [369, 187] on font "Cancelar" at bounding box center [367, 184] width 24 height 7
